Goal: Task Accomplishment & Management: Complete application form

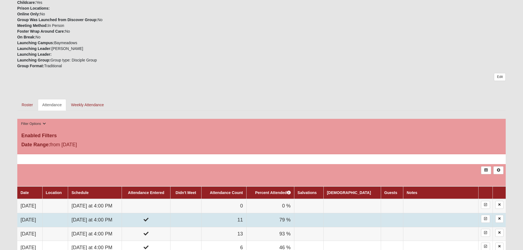
scroll to position [192, 0]
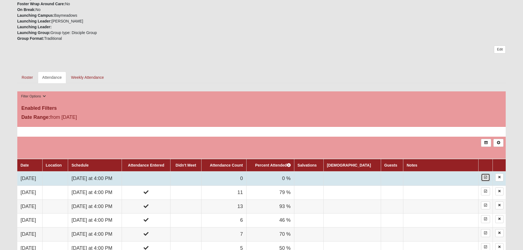
click at [482, 180] on link at bounding box center [485, 178] width 9 height 8
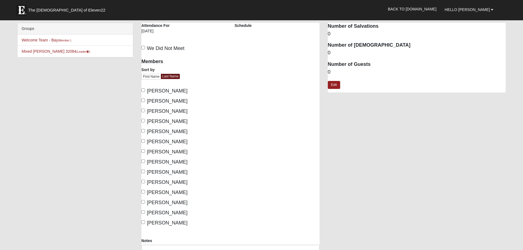
scroll to position [27, 0]
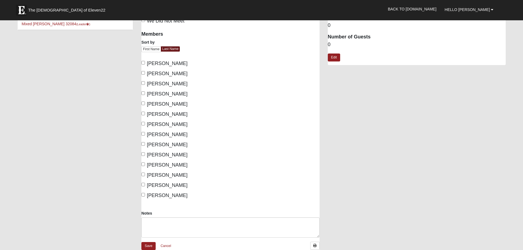
click at [164, 105] on span "Morris, Greg" at bounding box center [167, 103] width 41 height 5
click at [145, 105] on input "Morris, Greg" at bounding box center [143, 104] width 4 height 4
checkbox input "true"
click at [166, 113] on span "Morris, Megan" at bounding box center [167, 114] width 41 height 5
click at [145, 113] on input "Morris, Megan" at bounding box center [143, 114] width 4 height 4
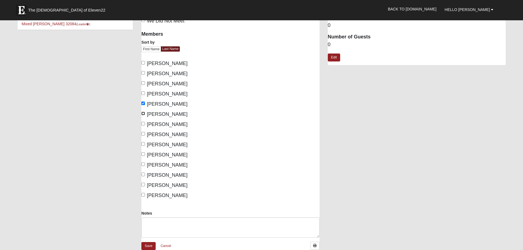
checkbox input "true"
click at [171, 134] on span "Patrick, Krista" at bounding box center [167, 134] width 41 height 5
click at [145, 134] on input "Patrick, Krista" at bounding box center [143, 134] width 4 height 4
click at [171, 134] on span "Patrick, Krista" at bounding box center [167, 134] width 41 height 5
click at [145, 134] on input "Patrick, Krista" at bounding box center [143, 134] width 4 height 4
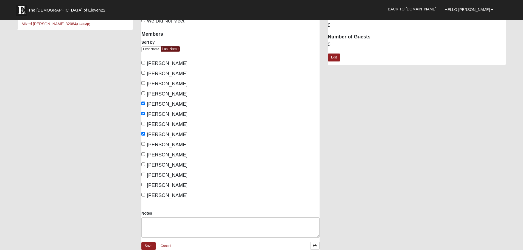
checkbox input "false"
click at [168, 144] on span "Richardson, Chelsie" at bounding box center [167, 144] width 41 height 5
click at [145, 144] on input "Richardson, Chelsie" at bounding box center [143, 144] width 4 height 4
checkbox input "true"
click at [166, 152] on span "Richardson, Tommy" at bounding box center [167, 154] width 41 height 5
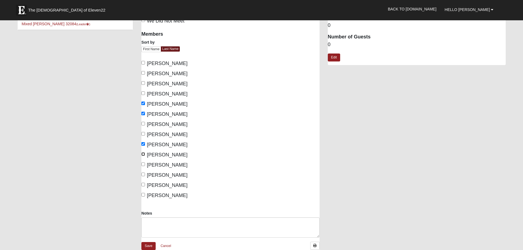
click at [145, 152] on input "Richardson, Tommy" at bounding box center [143, 154] width 4 height 4
checkbox input "true"
click at [170, 196] on span "Yelton, Melissa" at bounding box center [167, 195] width 41 height 5
click at [145, 196] on input "Yelton, Melissa" at bounding box center [143, 195] width 4 height 4
checkbox input "true"
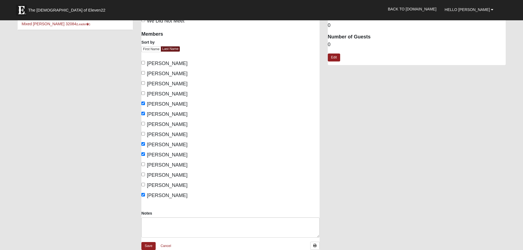
click at [175, 184] on span "Skidmore, Caroline" at bounding box center [167, 185] width 41 height 5
click at [145, 184] on input "Skidmore, Caroline" at bounding box center [143, 185] width 4 height 4
checkbox input "true"
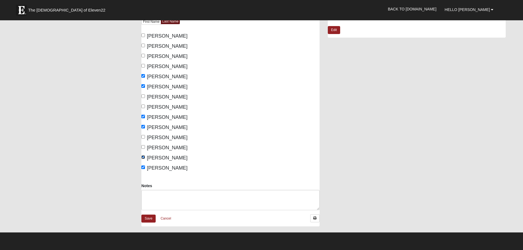
scroll to position [82, 0]
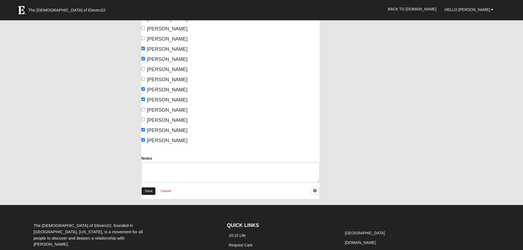
click at [154, 191] on link "Save" at bounding box center [148, 191] width 14 height 8
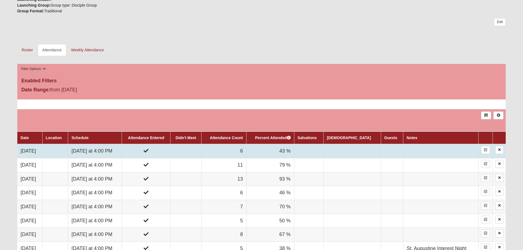
scroll to position [330, 0]
